Goal: Information Seeking & Learning: Learn about a topic

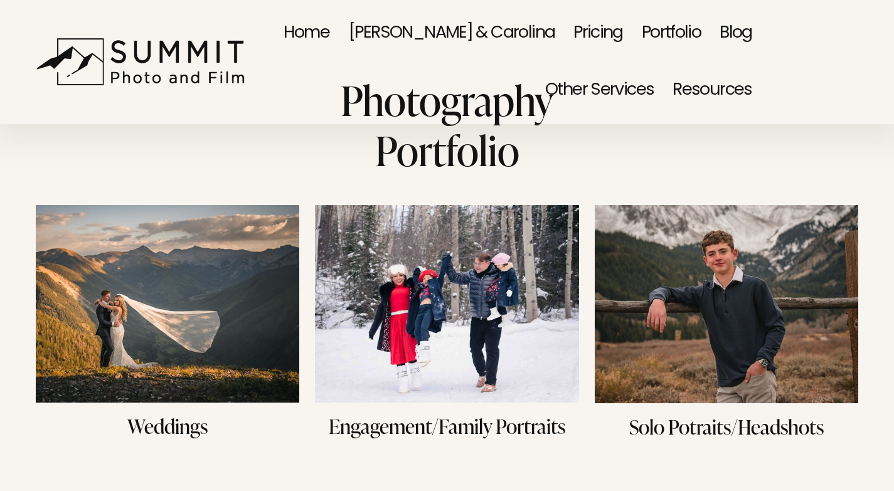
click at [728, 28] on link "Blog" at bounding box center [736, 33] width 33 height 58
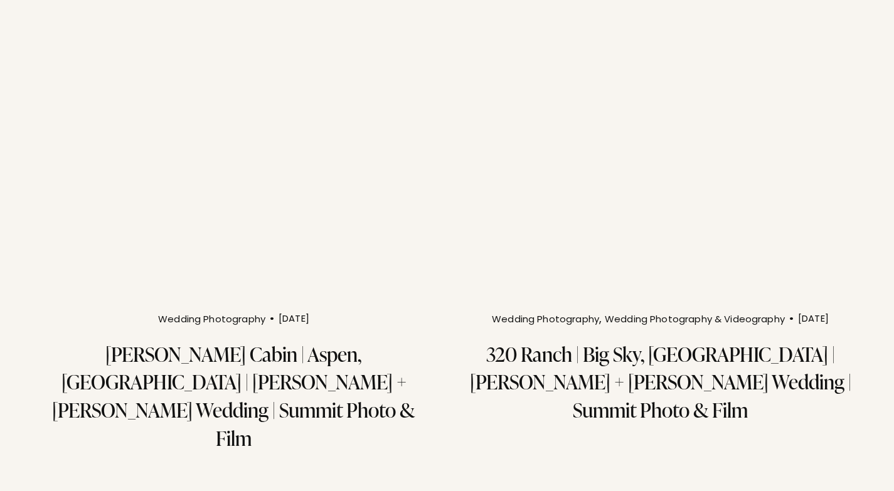
scroll to position [2070, 0]
